Goal: Task Accomplishment & Management: Manage account settings

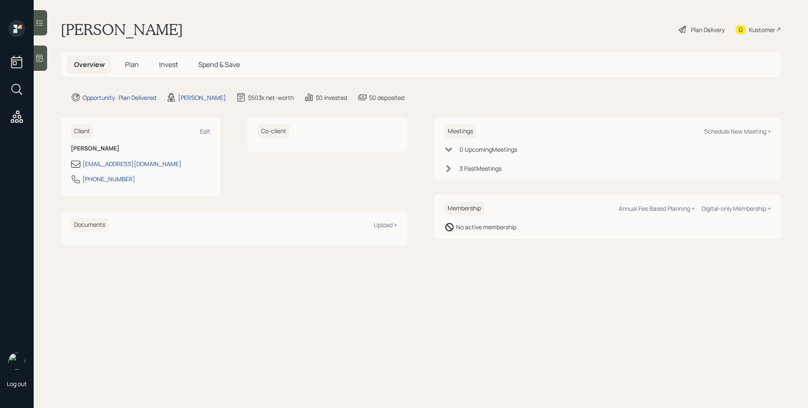
click at [128, 65] on span "Plan" at bounding box center [132, 64] width 14 height 9
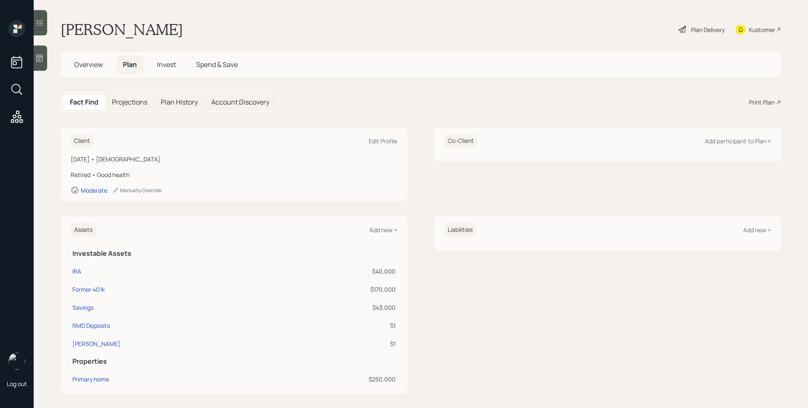
click at [162, 65] on span "Invest" at bounding box center [166, 64] width 19 height 9
